Goal: Task Accomplishment & Management: Manage account settings

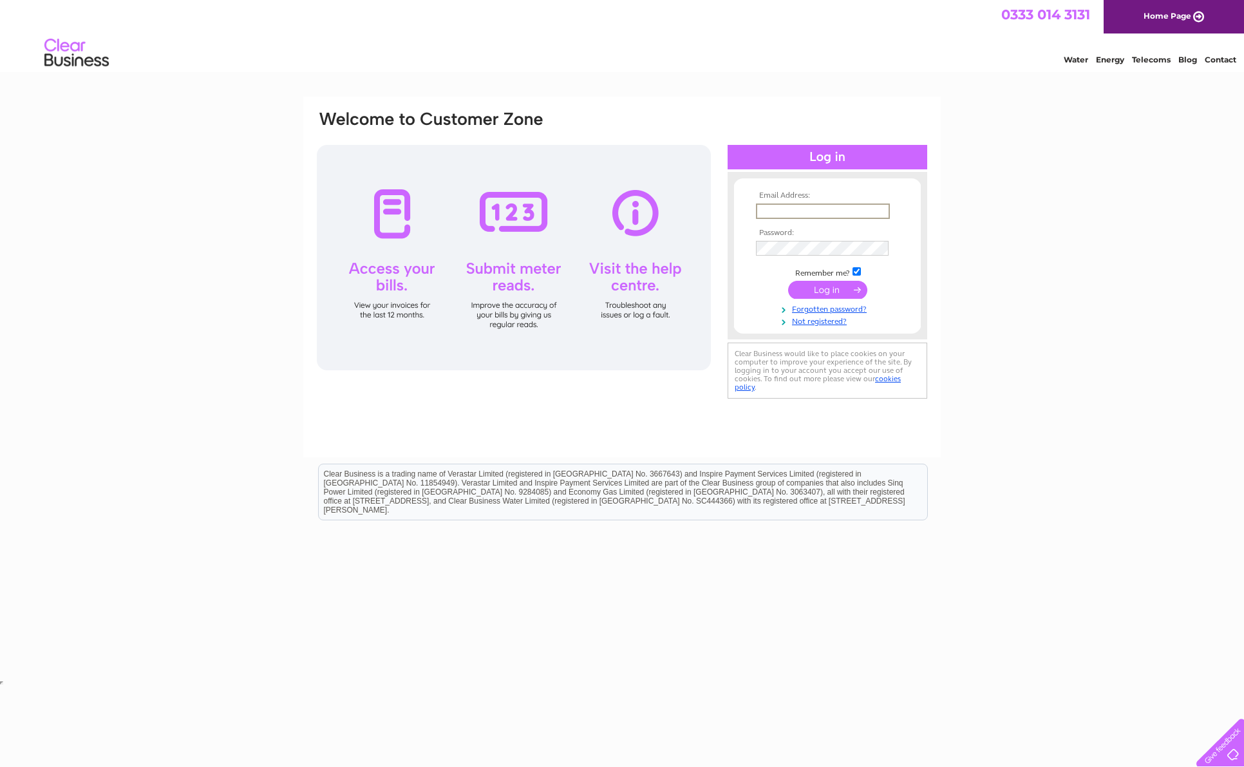
type input "hello@scottishcraftschool.com"
click at [830, 290] on input "submit" at bounding box center [827, 290] width 79 height 18
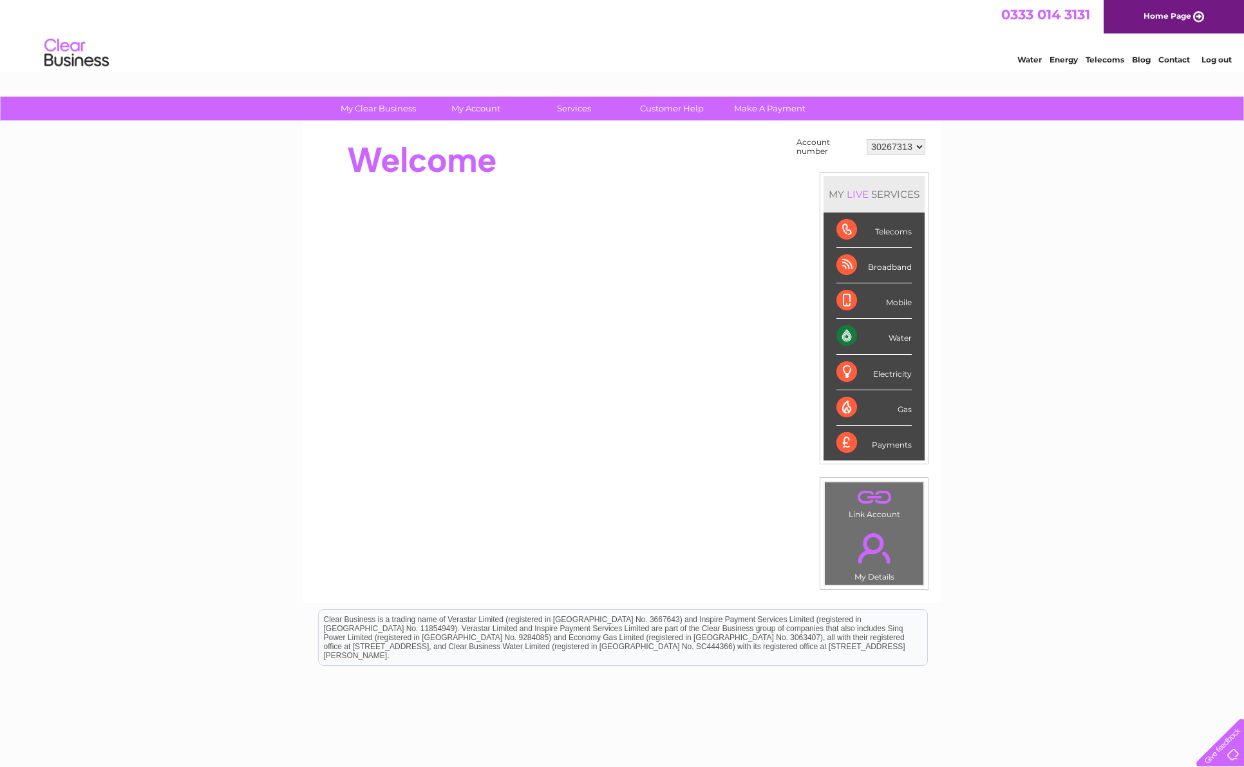
click at [852, 333] on div "Water" at bounding box center [873, 336] width 75 height 35
click at [902, 341] on div "Water" at bounding box center [873, 336] width 75 height 35
click at [905, 338] on div "Water" at bounding box center [873, 336] width 75 height 35
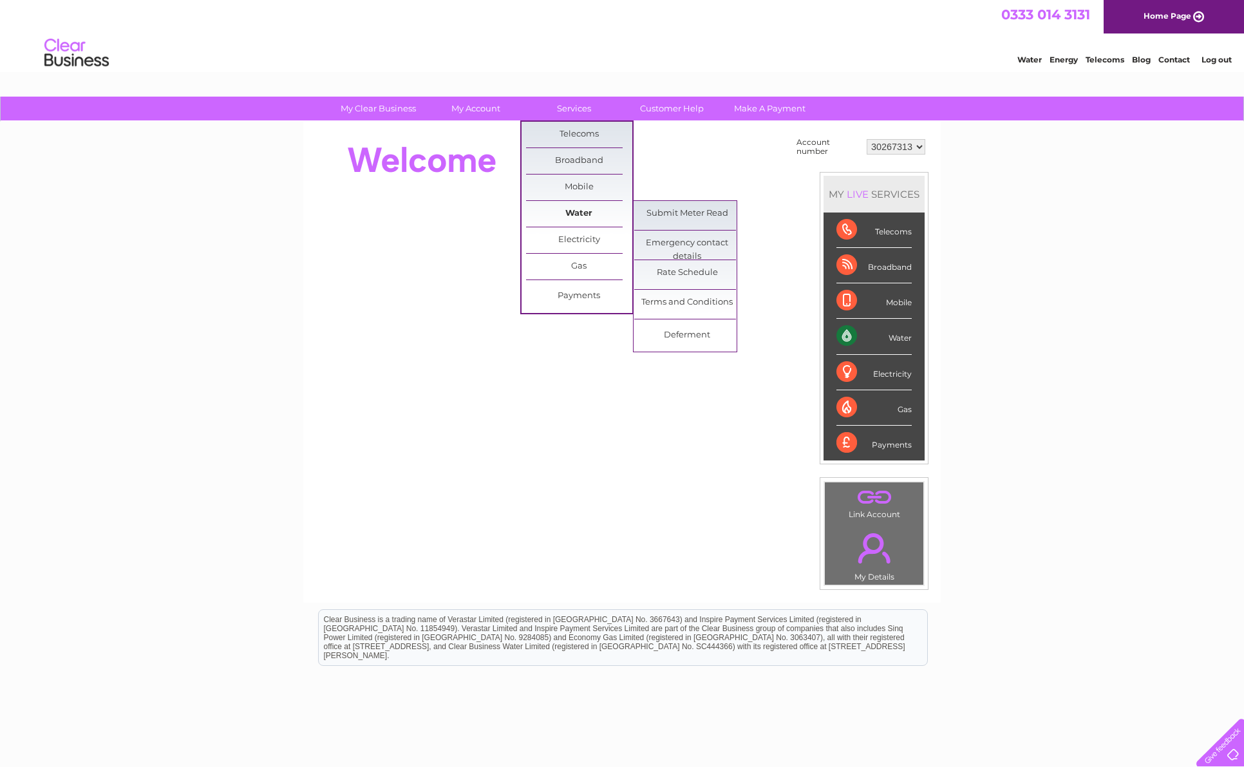
click at [577, 215] on link "Water" at bounding box center [579, 214] width 106 height 26
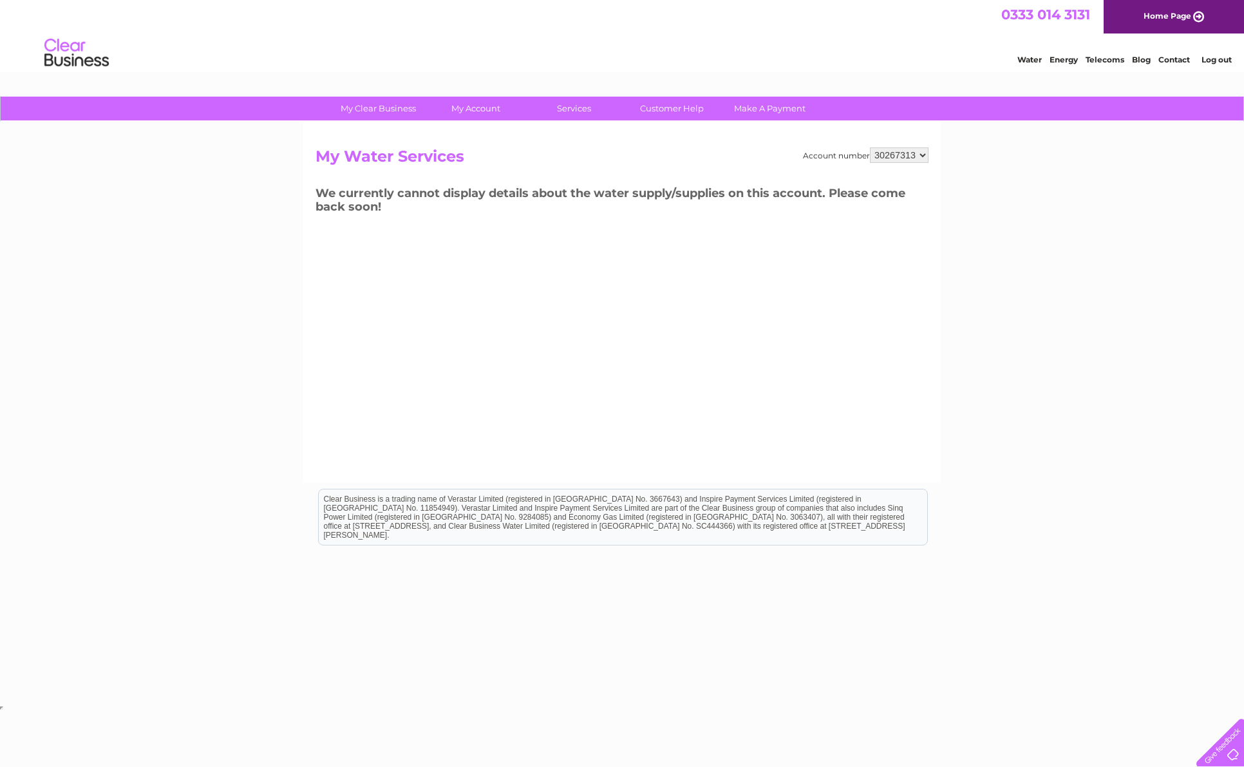
click at [404, 227] on div "Account number 30267313 My Water Services We currently cannot display details a…" at bounding box center [621, 302] width 637 height 361
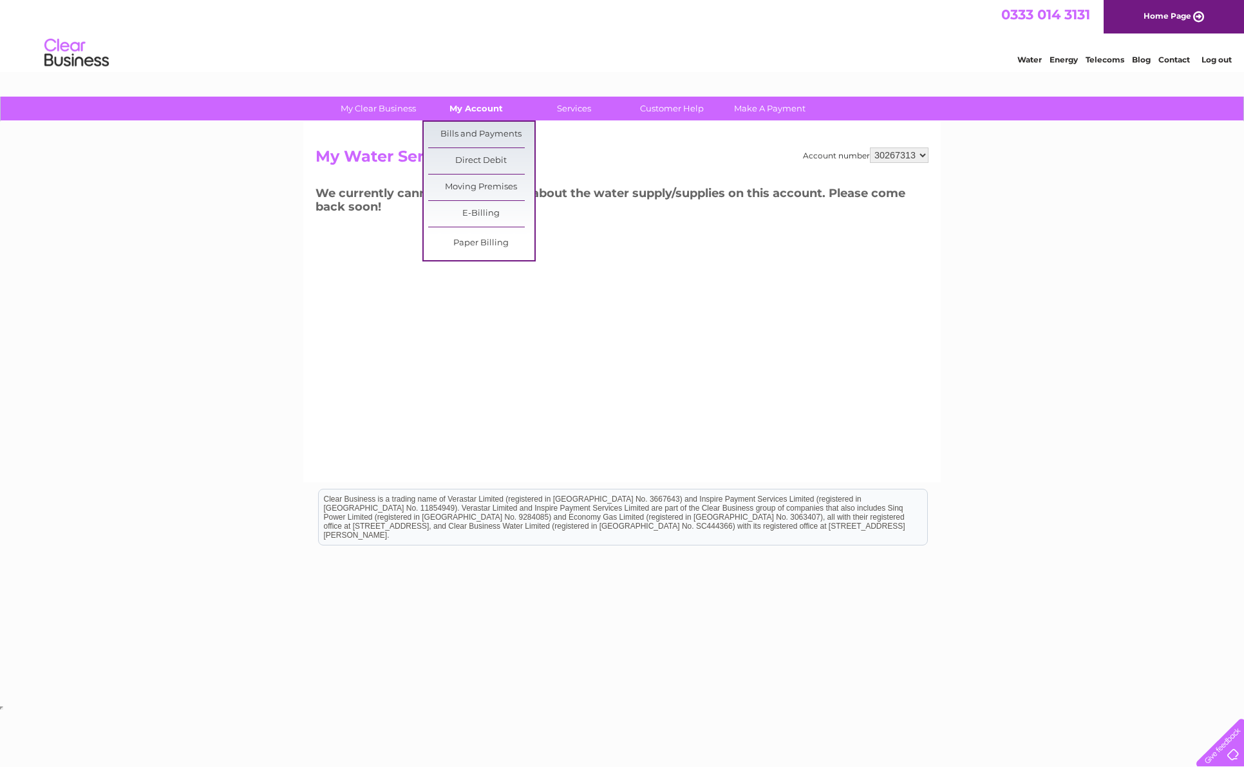
click at [469, 109] on link "My Account" at bounding box center [476, 109] width 106 height 24
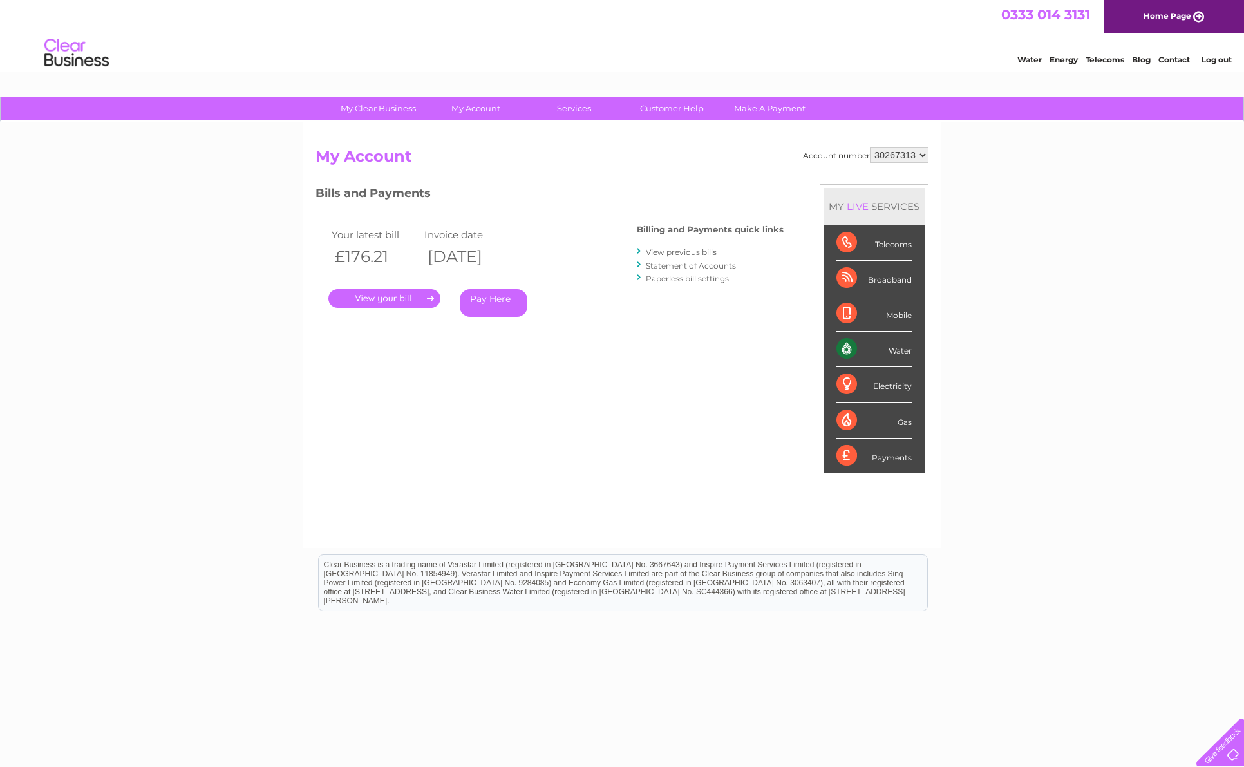
click at [404, 295] on link "." at bounding box center [384, 298] width 112 height 19
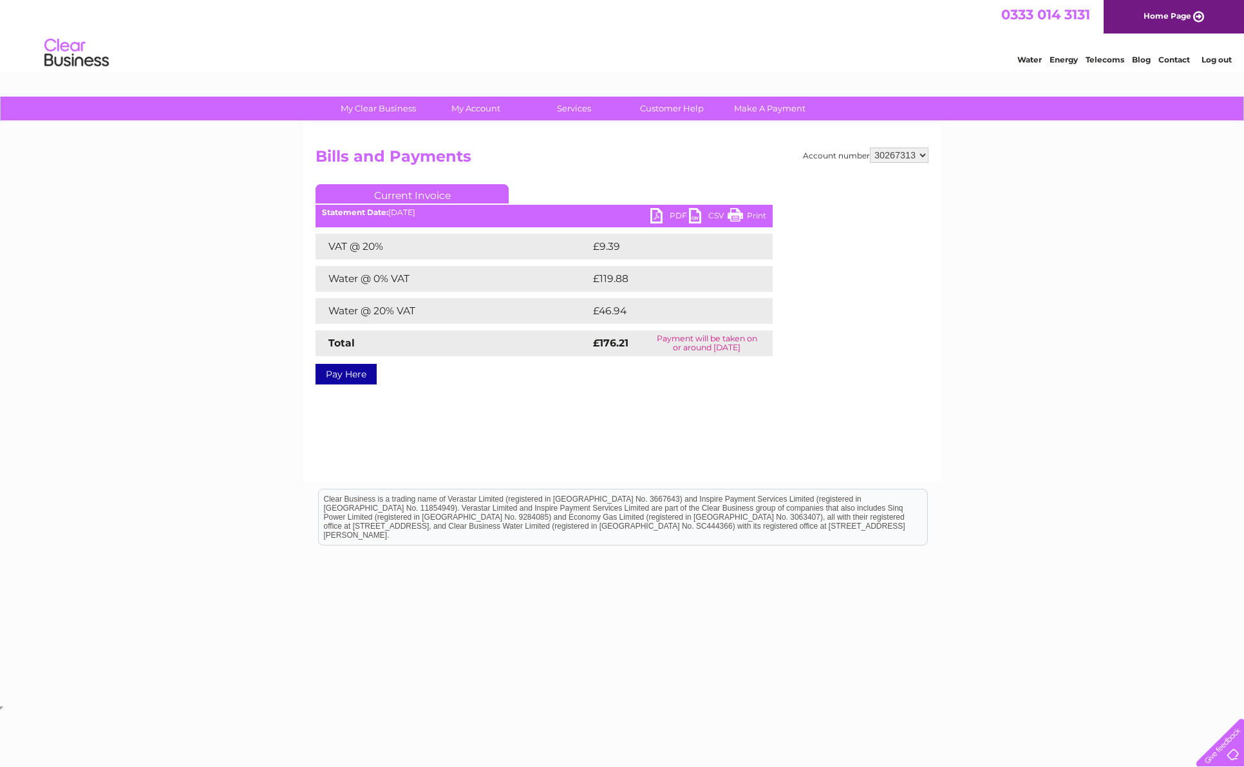
click at [659, 214] on link "PDF" at bounding box center [669, 217] width 39 height 19
click at [662, 111] on link "Customer Help" at bounding box center [672, 109] width 106 height 24
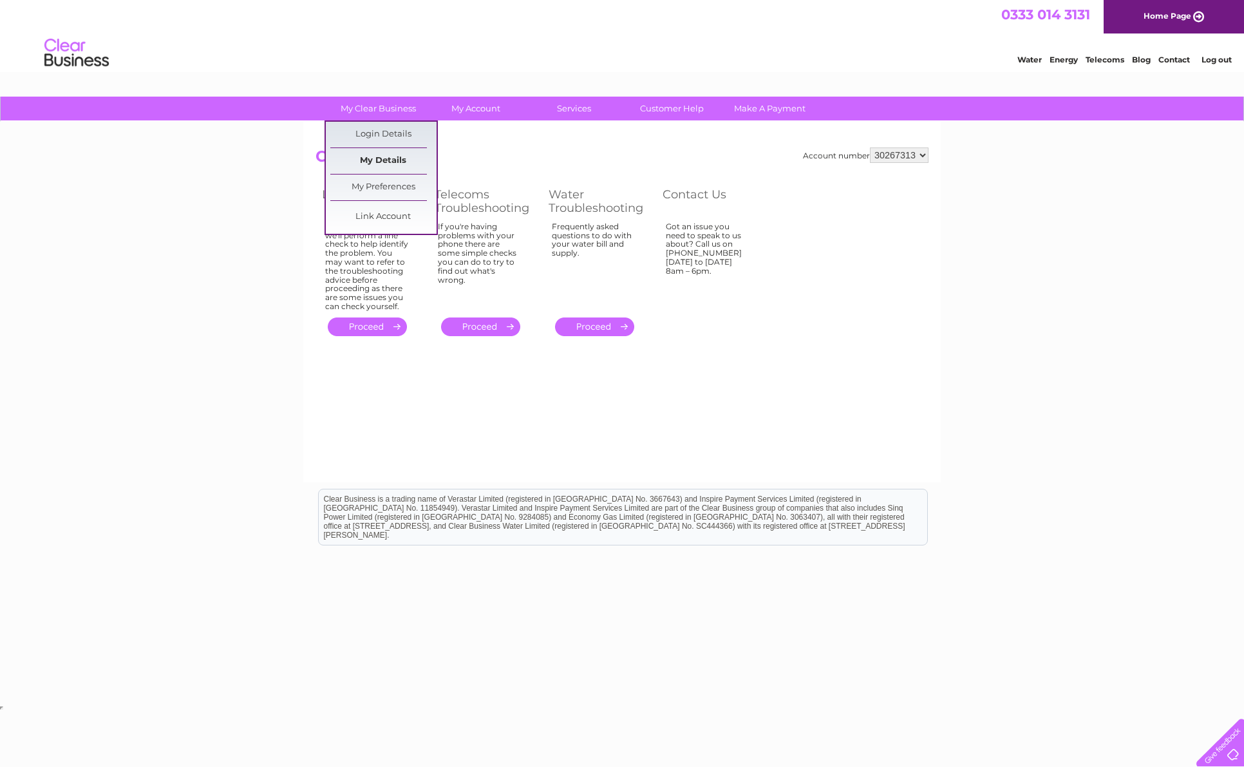
click at [382, 160] on link "My Details" at bounding box center [383, 161] width 106 height 26
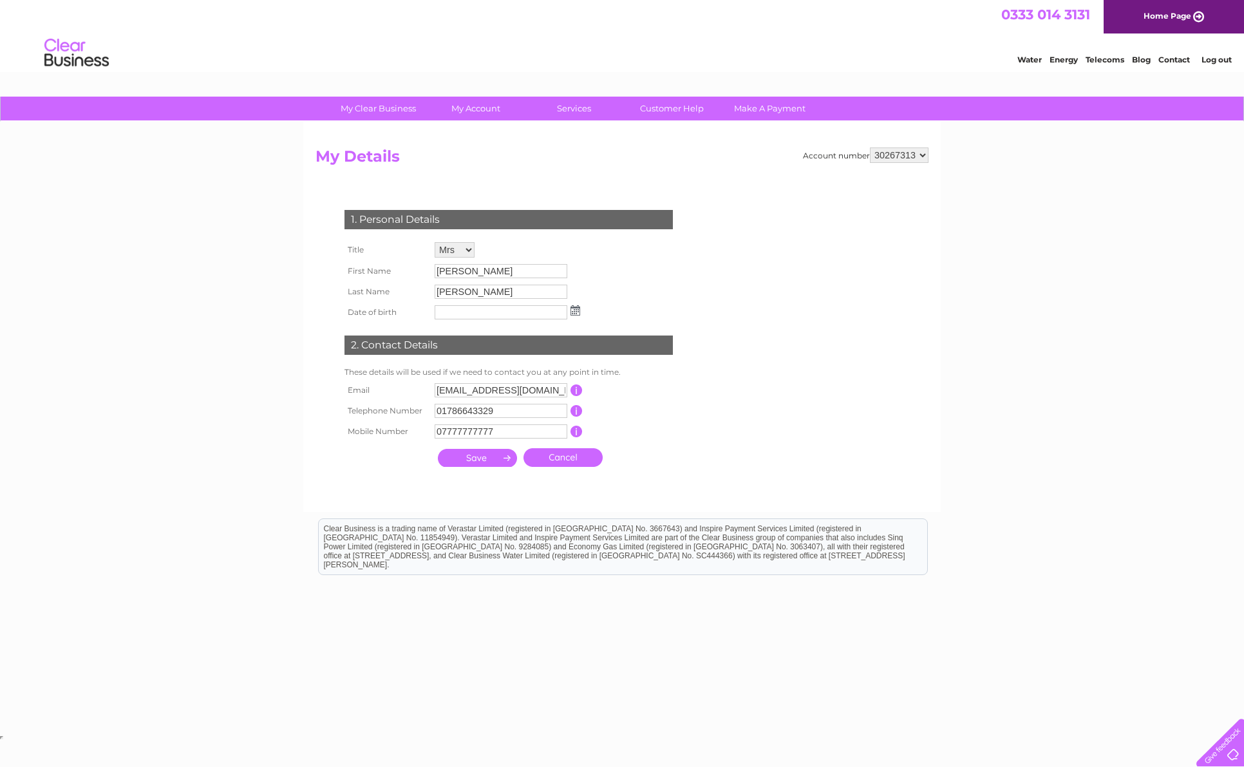
click at [258, 290] on div "My Clear Business Login Details My Details My Preferences Link Account My Accou…" at bounding box center [622, 414] width 1244 height 635
click at [462, 46] on div "Water Energy Telecoms Blog Contact Log out" at bounding box center [622, 54] width 1244 height 42
